Goal: Information Seeking & Learning: Find contact information

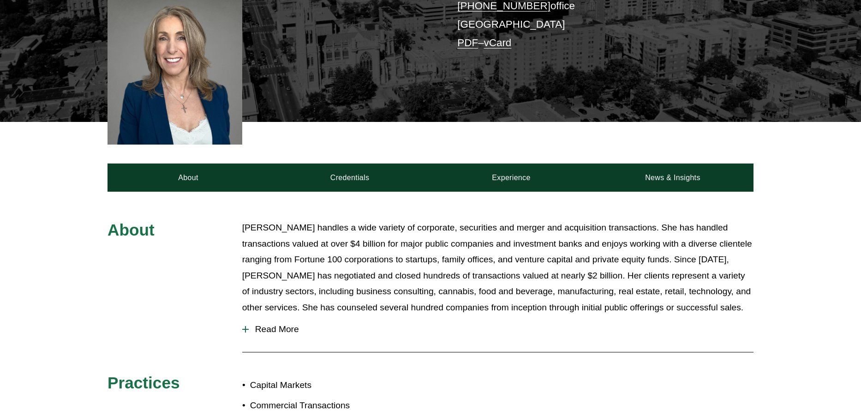
scroll to position [185, 0]
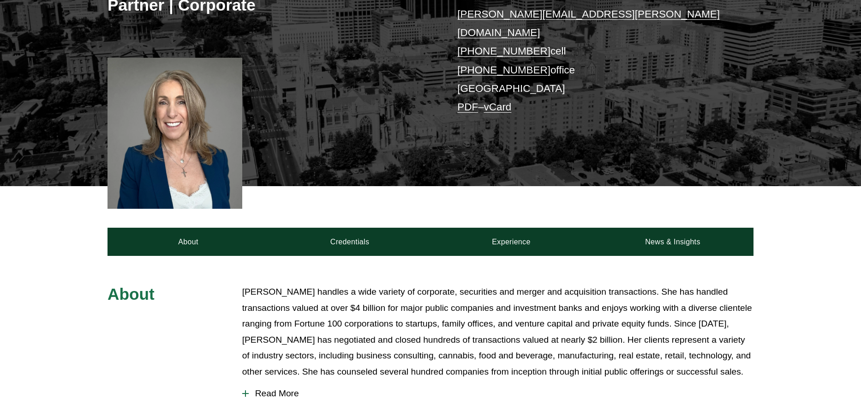
click at [187, 141] on div at bounding box center [175, 133] width 135 height 151
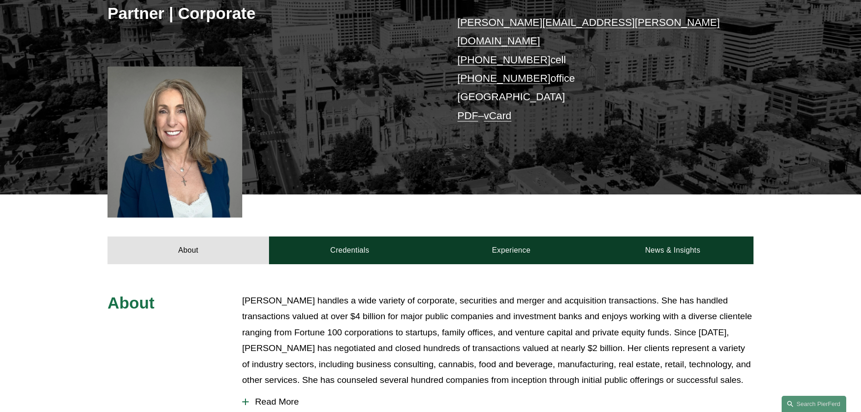
click at [250, 149] on div "Julie Herzog Partner | Corporate julie.herzog@pierferd.com +1.303.246.4189 cell…" at bounding box center [430, 55] width 861 height 278
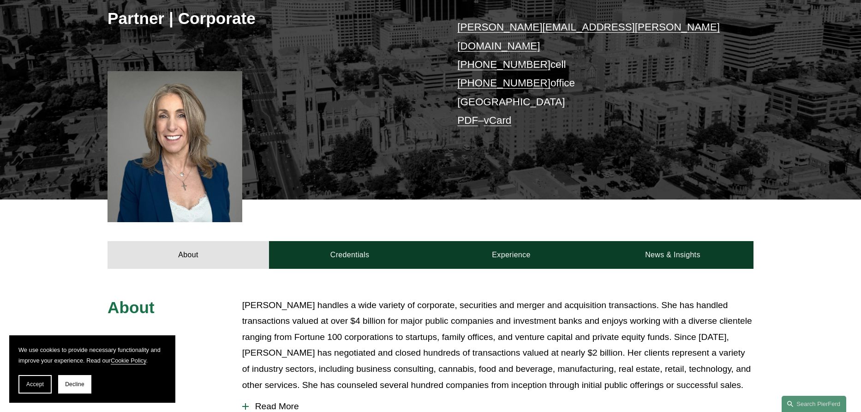
click at [302, 214] on div "About Credentials Experience News & Insights" at bounding box center [430, 233] width 861 height 69
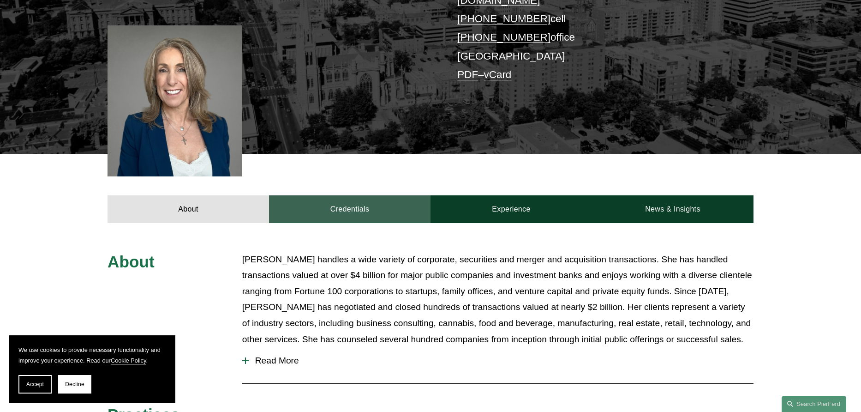
click at [326, 231] on div "About Julie Herzog handles a wide variety of corporate, securities and merger a…" at bounding box center [430, 404] width 861 height 362
click at [336, 204] on link "Credentials" at bounding box center [350, 209] width 162 height 28
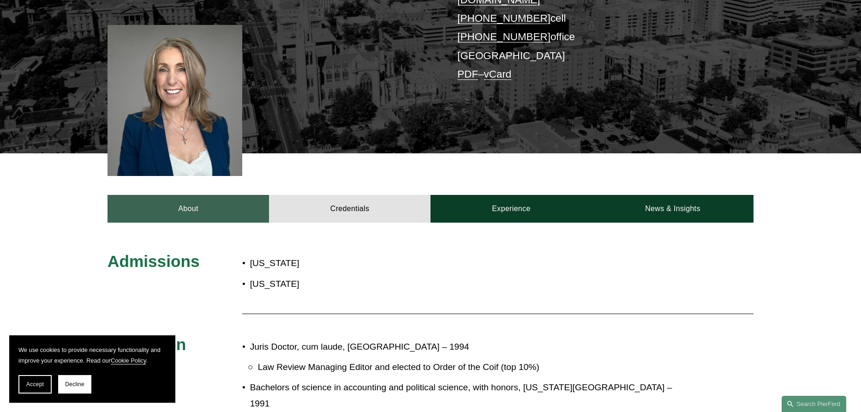
click at [242, 202] on link "About" at bounding box center [189, 209] width 162 height 28
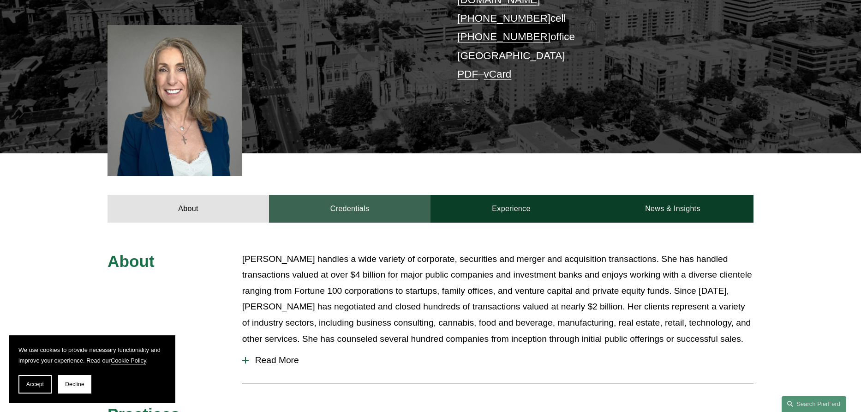
click at [297, 198] on link "Credentials" at bounding box center [350, 209] width 162 height 28
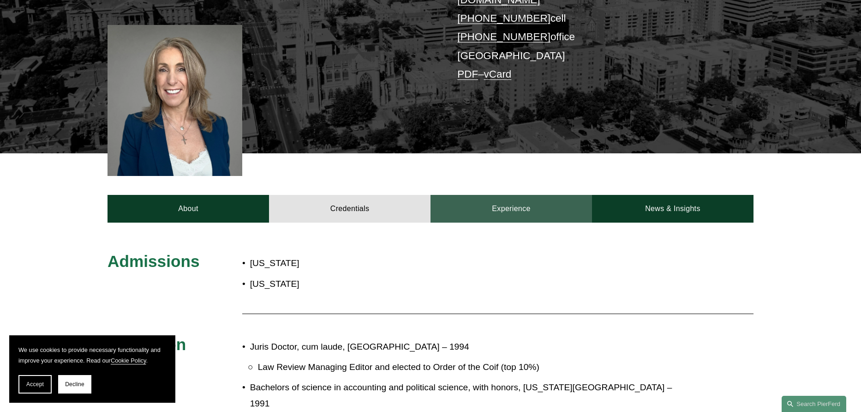
click at [489, 198] on link "Experience" at bounding box center [512, 209] width 162 height 28
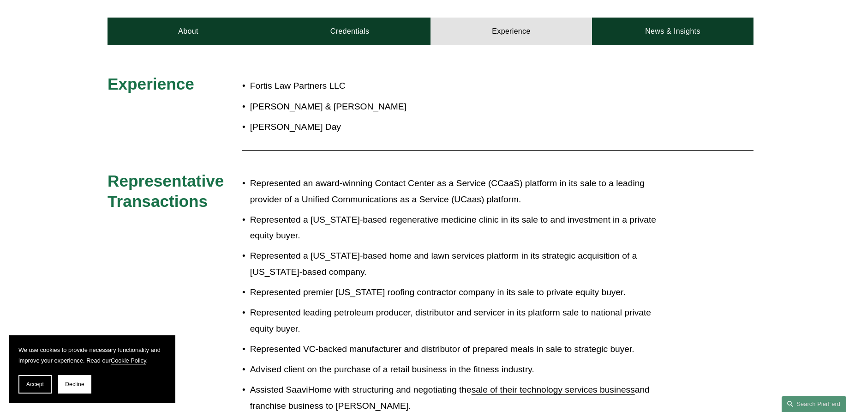
scroll to position [415, 0]
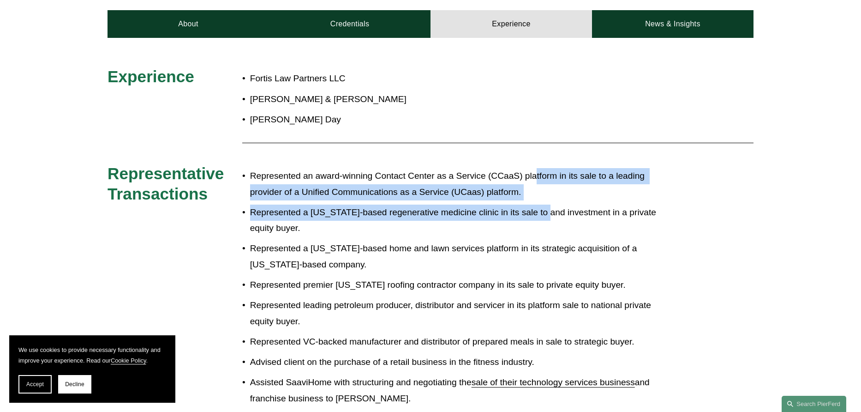
drag, startPoint x: 535, startPoint y: 150, endPoint x: 551, endPoint y: 206, distance: 57.6
click at [551, 206] on p "Represented a Colorado-based regenerative medicine clinic in its sale to and in…" at bounding box center [461, 220] width 423 height 32
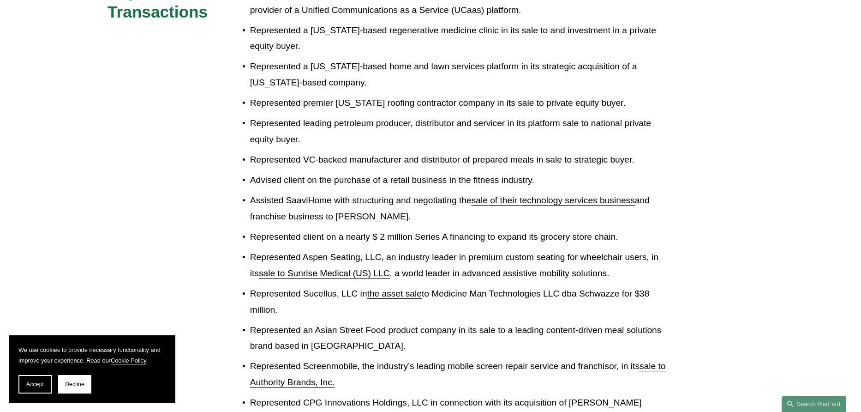
scroll to position [600, 0]
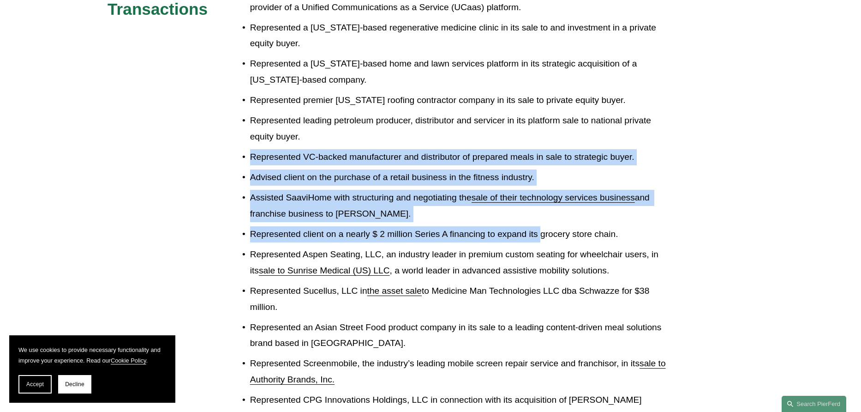
drag, startPoint x: 534, startPoint y: 120, endPoint x: 631, endPoint y: 249, distance: 161.7
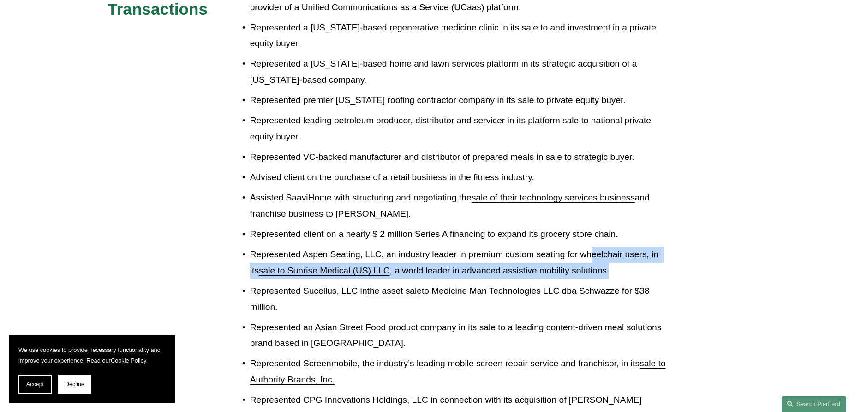
drag, startPoint x: 631, startPoint y: 249, endPoint x: 649, endPoint y: 253, distance: 18.6
click at [649, 253] on p "Represented Aspen Seating, LLC, an industry leader in premium custom seating fo…" at bounding box center [461, 262] width 423 height 32
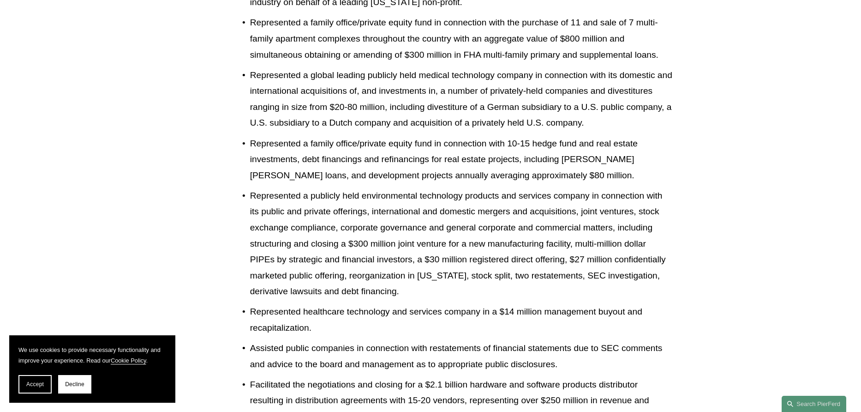
scroll to position [2712, 0]
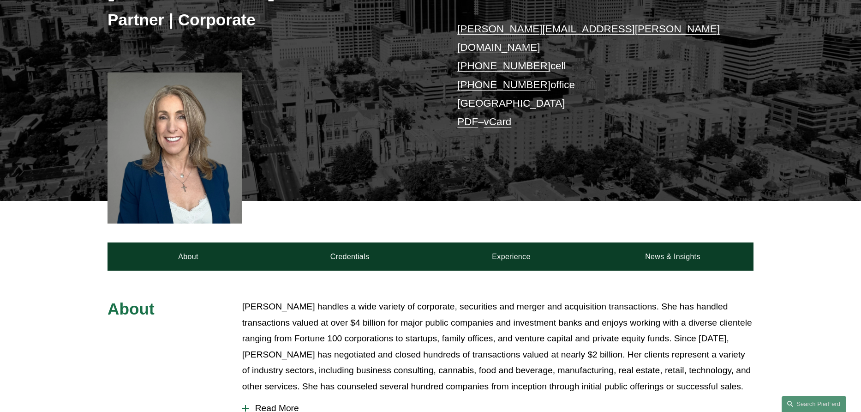
scroll to position [231, 0]
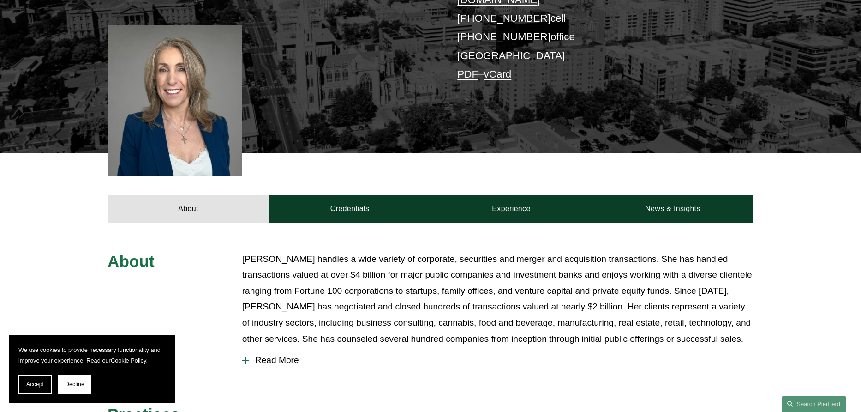
scroll to position [0, 0]
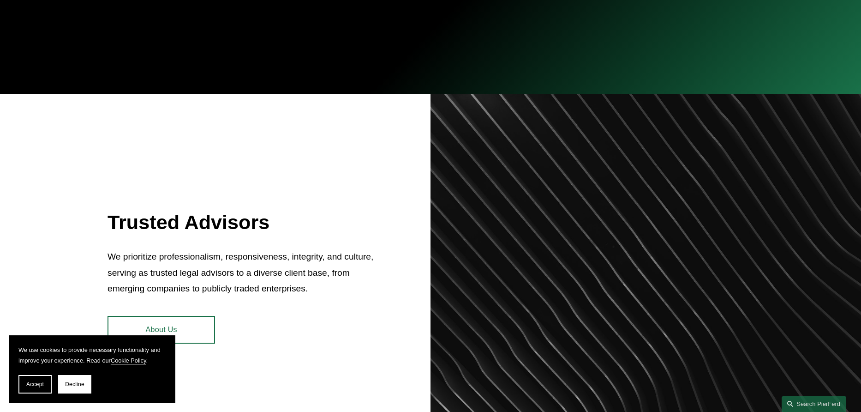
scroll to position [462, 0]
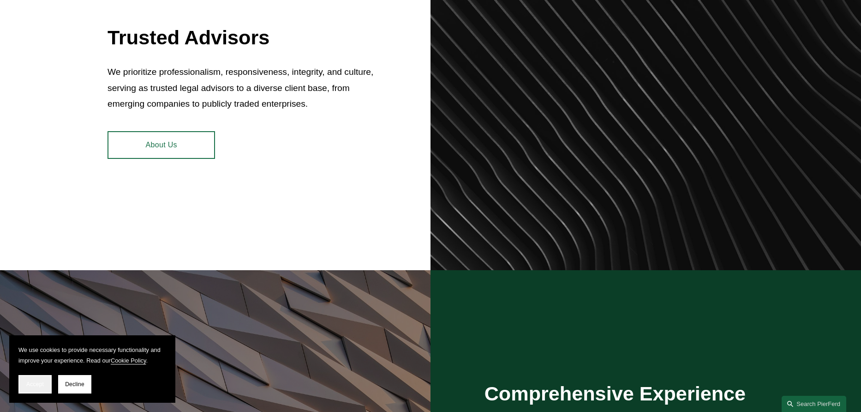
click at [38, 384] on span "Accept" at bounding box center [35, 384] width 18 height 6
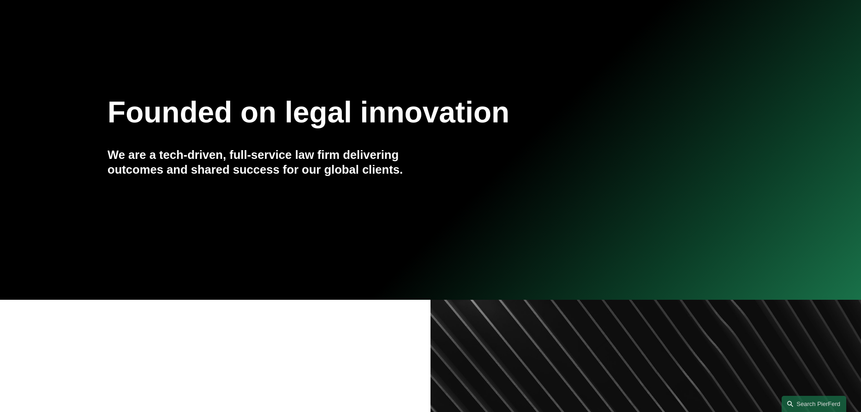
scroll to position [0, 0]
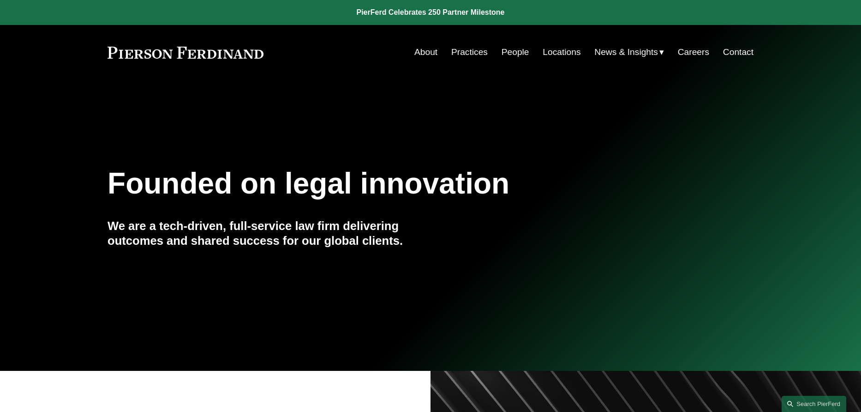
click at [505, 50] on link "People" at bounding box center [516, 52] width 28 height 18
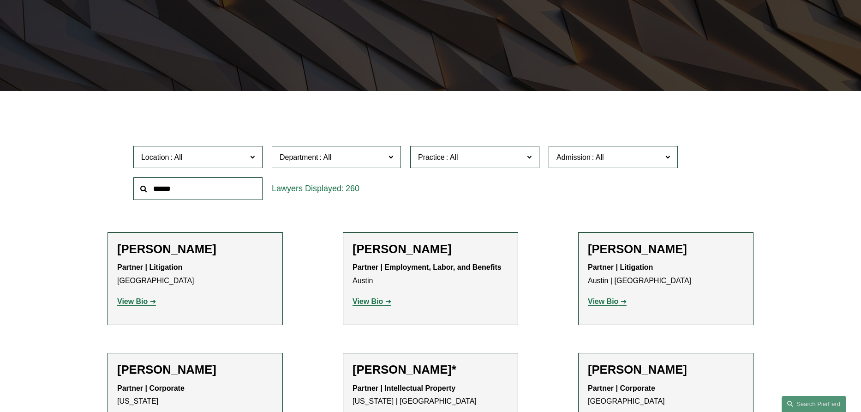
scroll to position [185, 0]
click at [228, 156] on span "Location" at bounding box center [194, 157] width 106 height 12
click at [0, 0] on link "[GEOGRAPHIC_DATA]" at bounding box center [0, 0] width 0 height 0
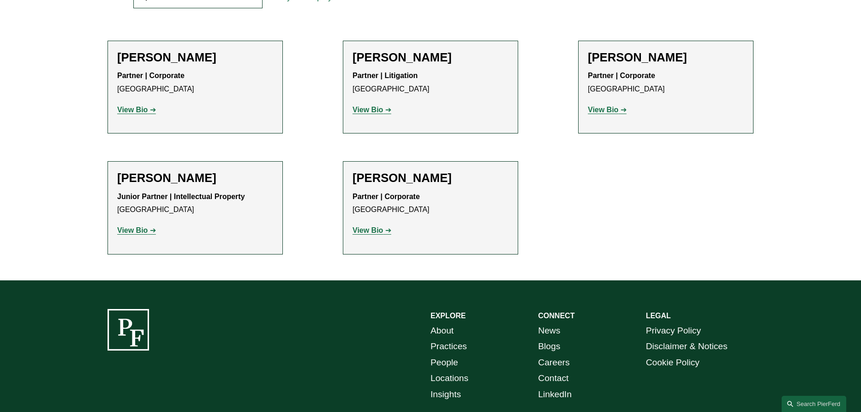
scroll to position [317, 0]
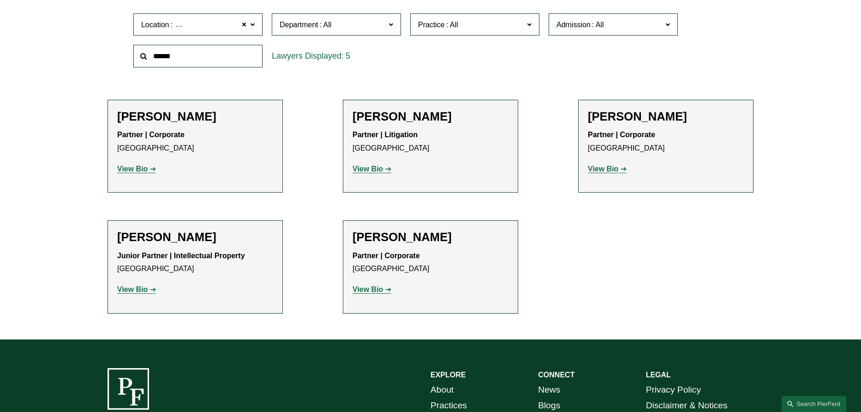
click at [610, 265] on ul "Filter Location Denver Denver All Atlanta Austin Boston Charlotte Chicago Cinci…" at bounding box center [431, 147] width 698 height 332
click at [147, 118] on h2 "[PERSON_NAME]" at bounding box center [195, 116] width 156 height 14
click at [144, 171] on strong "View Bio" at bounding box center [132, 169] width 30 height 8
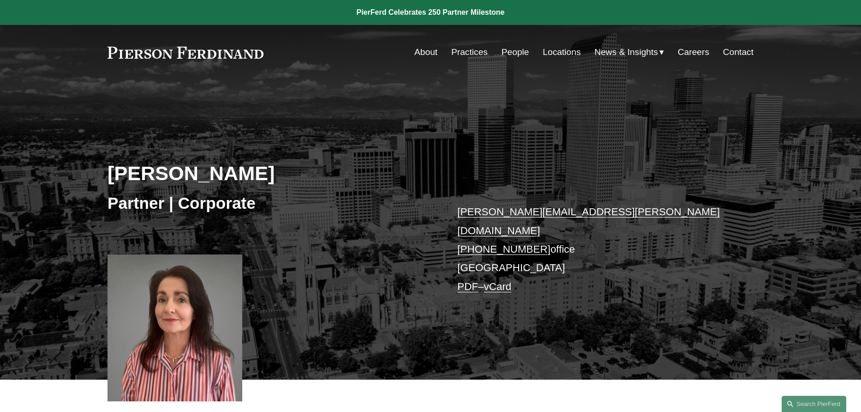
scroll to position [231, 0]
